Goal: Use online tool/utility: Use online tool/utility

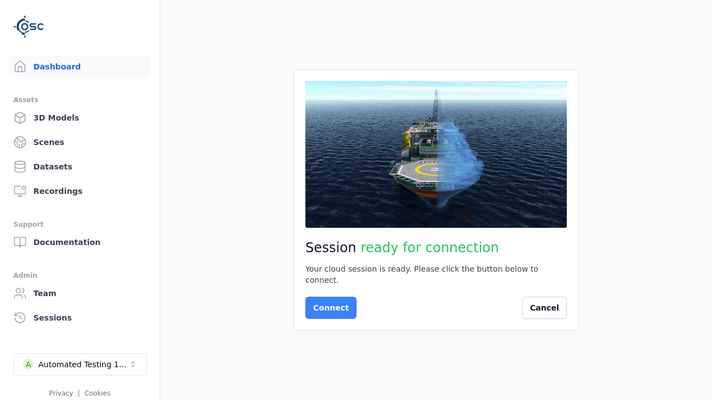
click at [328, 303] on button "Connect" at bounding box center [330, 308] width 51 height 22
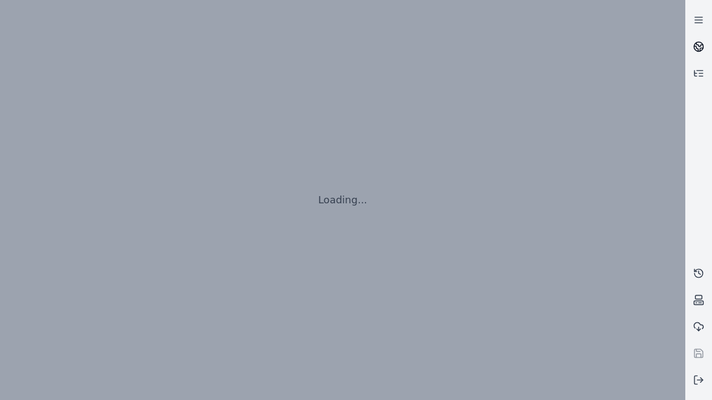
click at [699, 47] on icon at bounding box center [699, 45] width 7 height 4
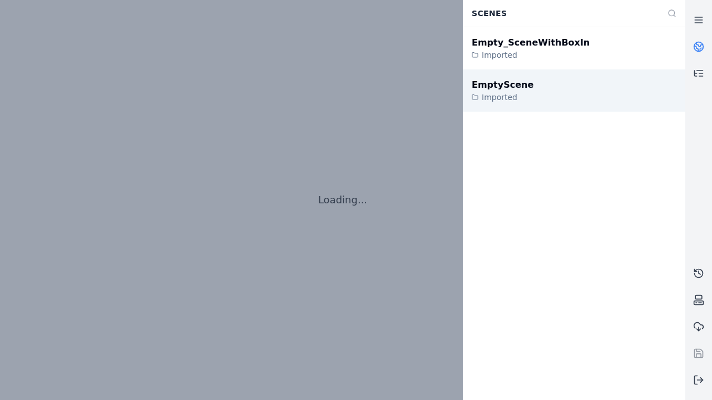
click at [496, 85] on div "EmptyScene" at bounding box center [503, 84] width 62 height 13
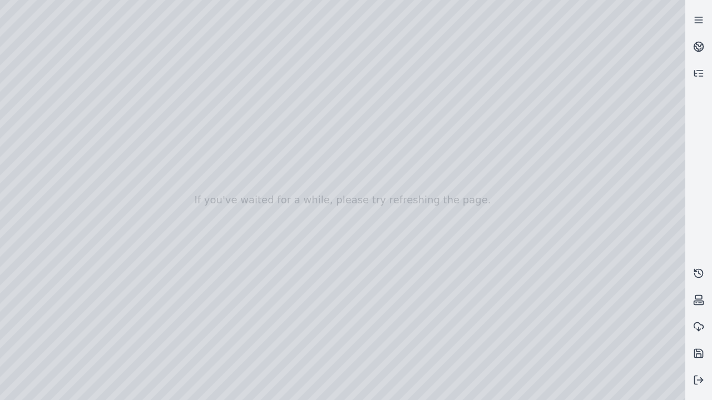
click at [3, 3] on div at bounding box center [342, 200] width 685 height 400
click at [627, 392] on div at bounding box center [342, 200] width 685 height 400
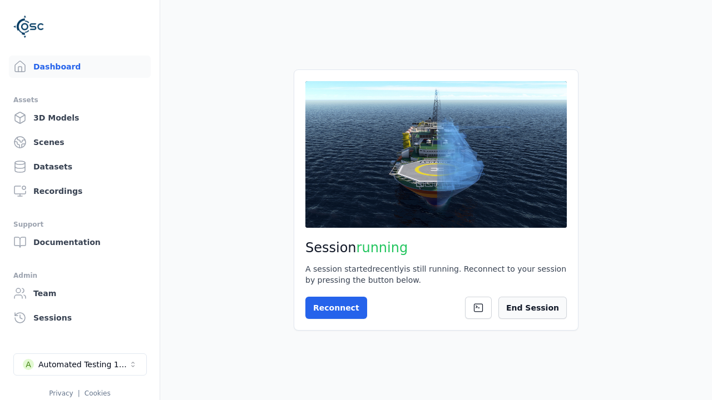
click at [538, 308] on button "End Session" at bounding box center [532, 308] width 68 height 22
